Goal: Information Seeking & Learning: Learn about a topic

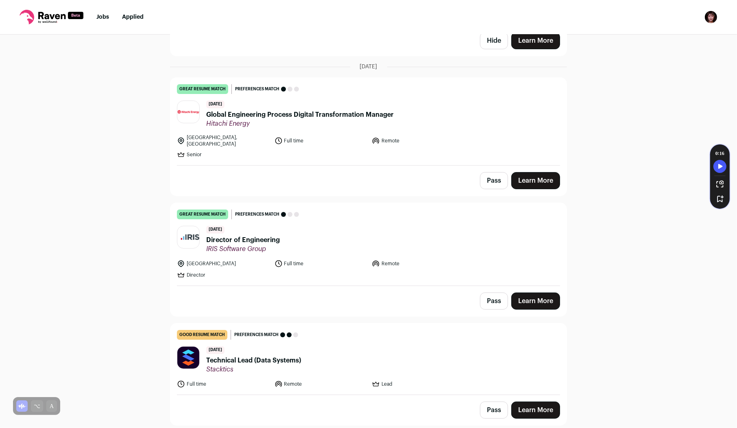
scroll to position [3303, 0]
